Goal: Find specific page/section: Find specific page/section

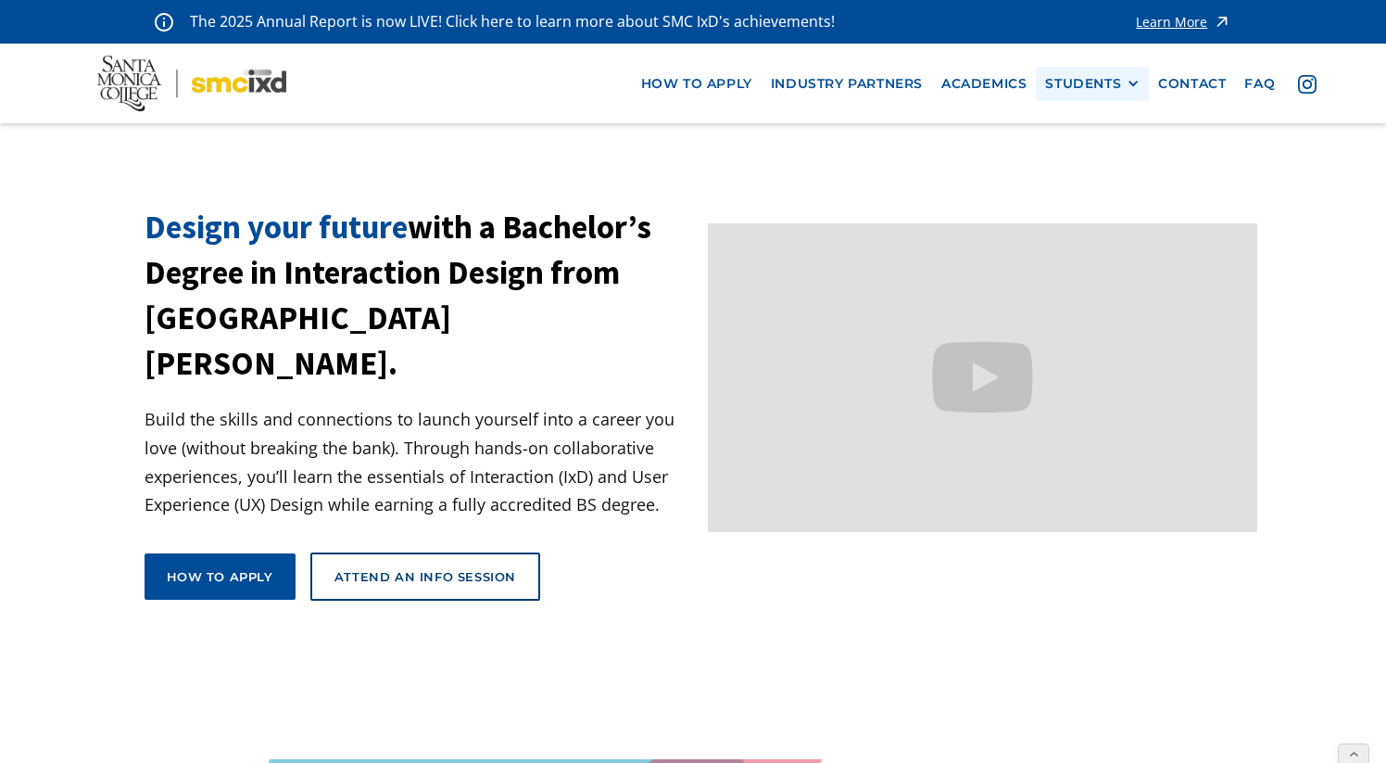
click at [1066, 77] on div "STUDENTS" at bounding box center [1083, 84] width 76 height 16
click at [1078, 146] on link "Current Students" at bounding box center [1128, 151] width 167 height 34
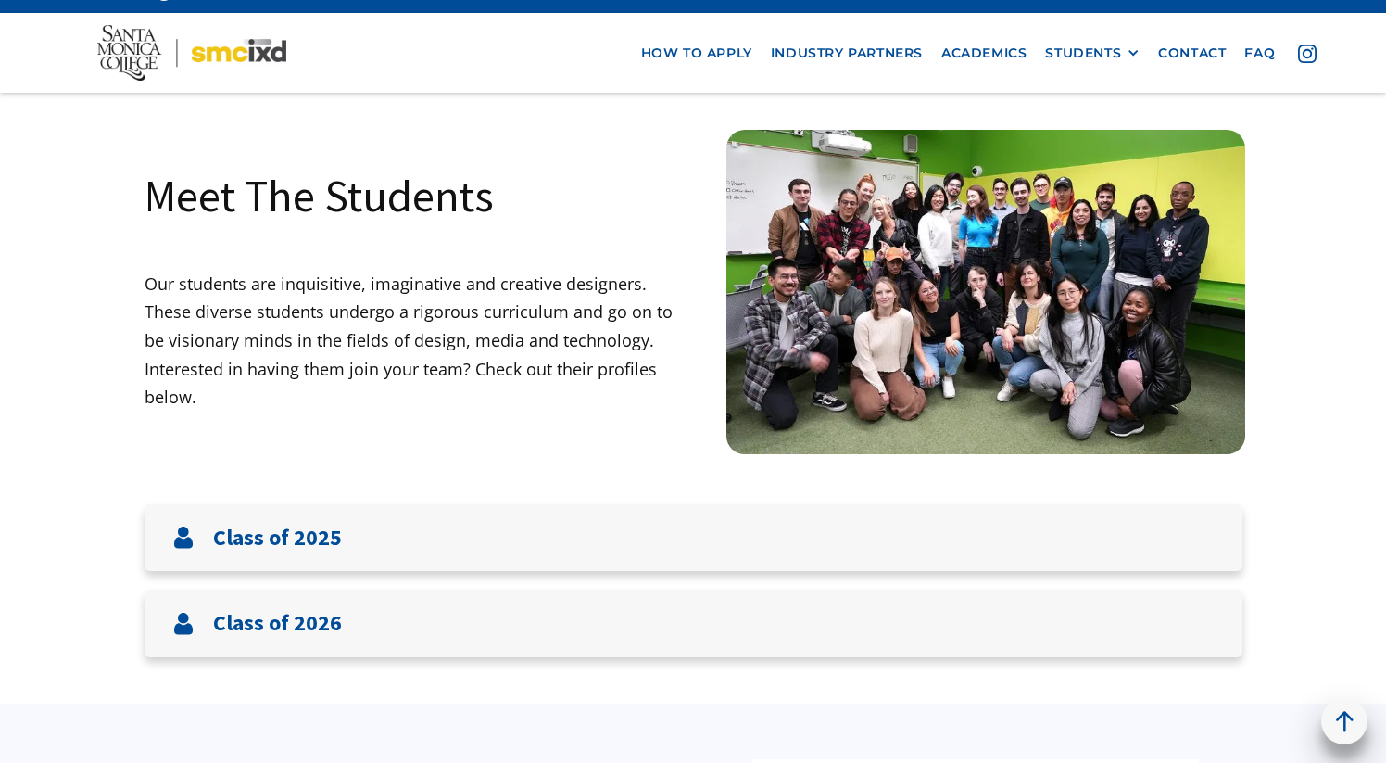
scroll to position [32, 0]
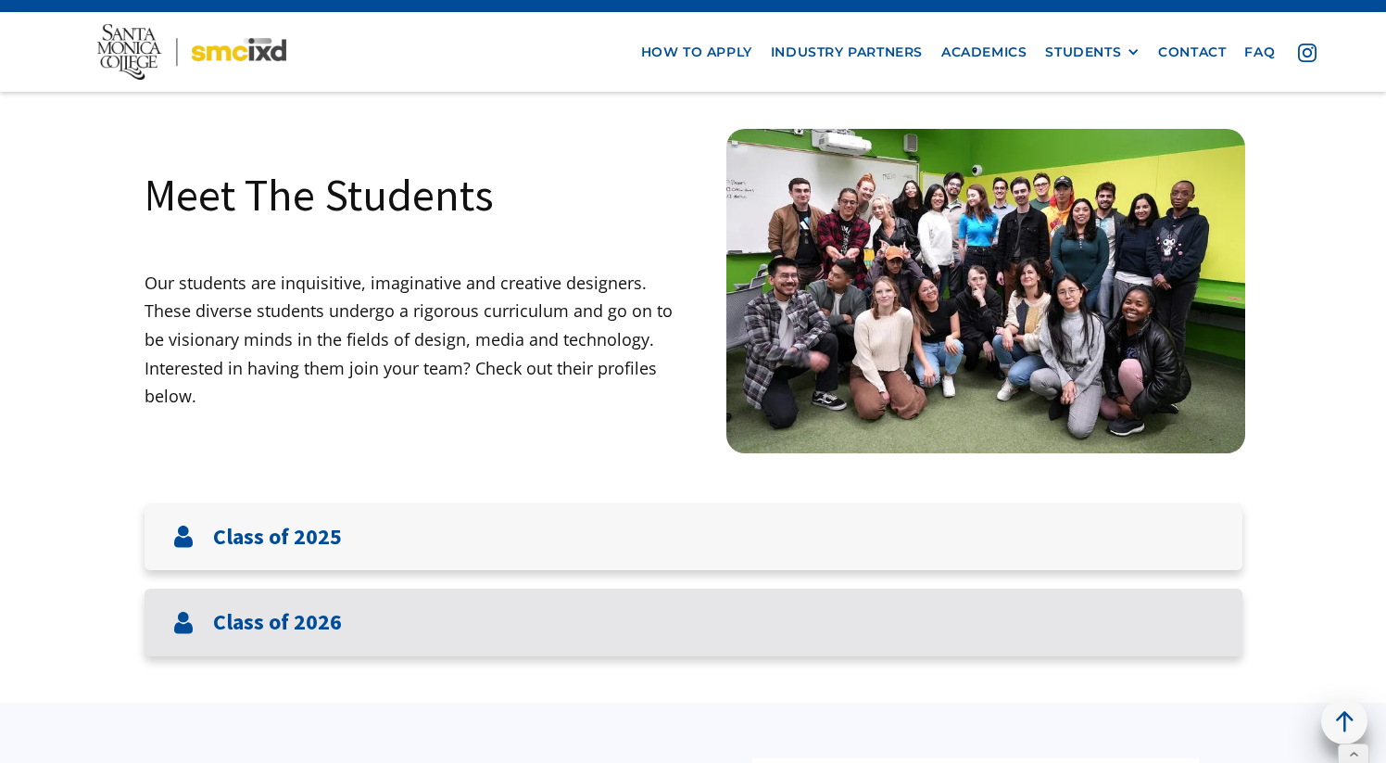
click at [268, 622] on h3 "Class of 2026" at bounding box center [277, 622] width 129 height 27
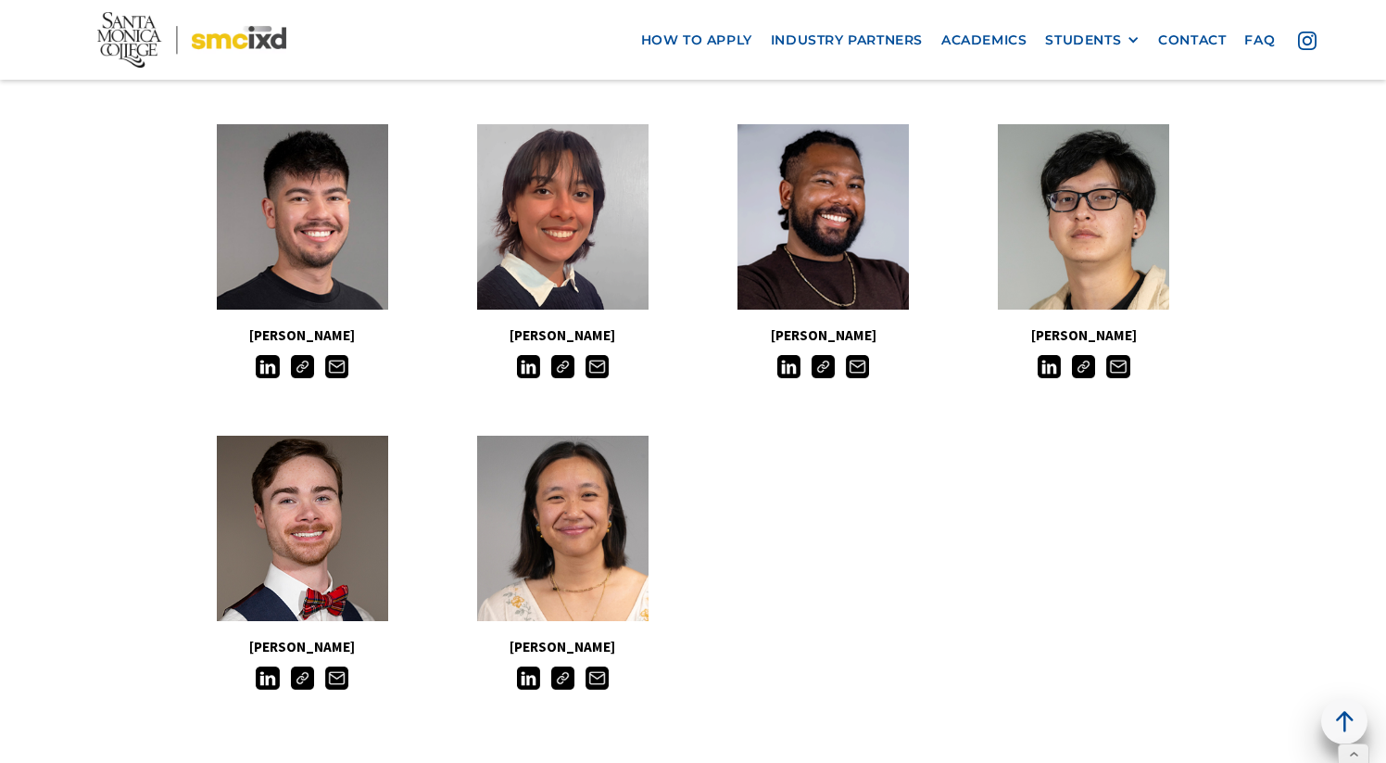
scroll to position [1559, 0]
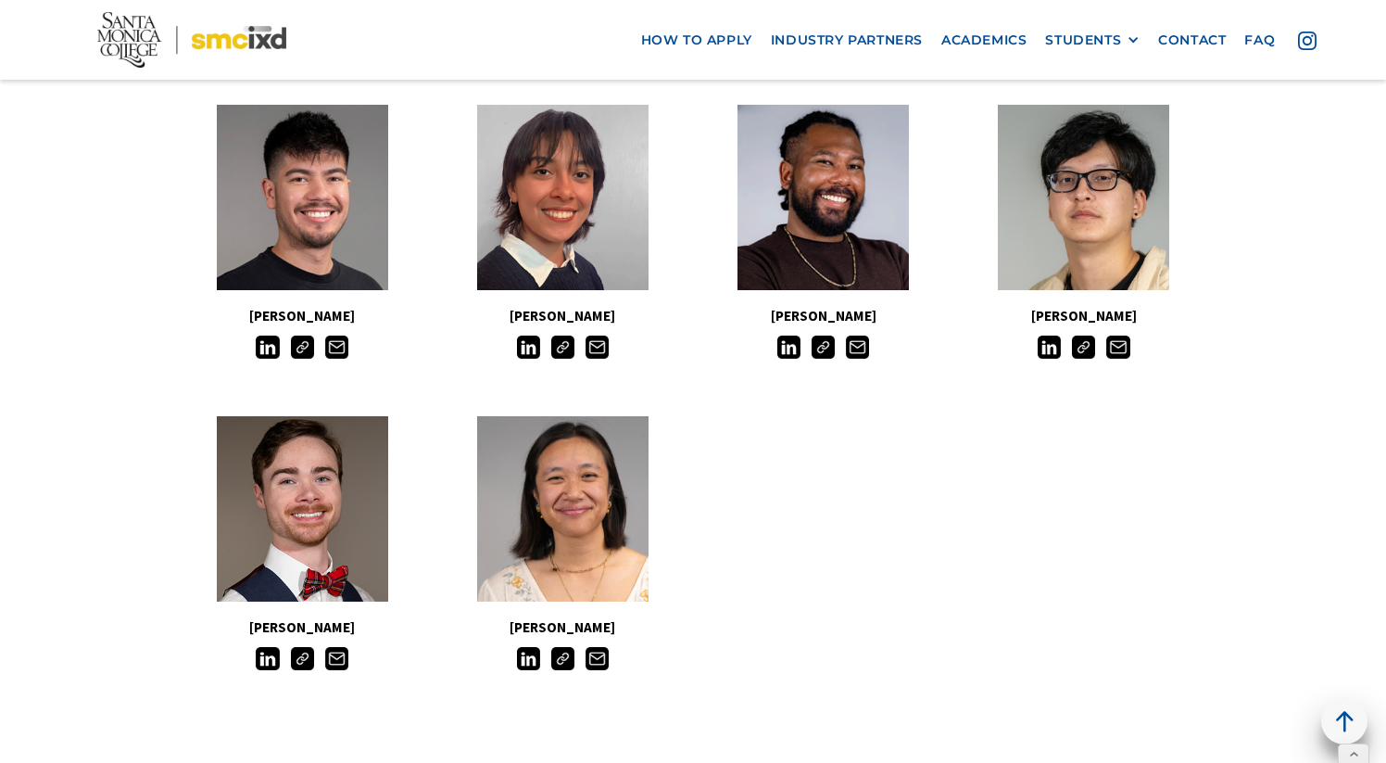
drag, startPoint x: 627, startPoint y: 630, endPoint x: 509, endPoint y: 622, distance: 118.9
click at [509, 622] on h5 "[PERSON_NAME]" at bounding box center [563, 627] width 260 height 24
copy h5 "[PERSON_NAME]"
